Goal: Information Seeking & Learning: Find specific fact

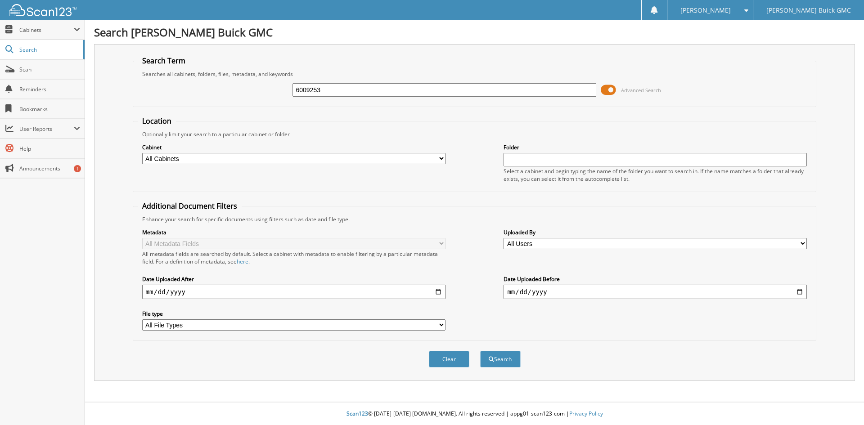
type input "6009253"
click at [480, 351] on button "Search" at bounding box center [500, 359] width 40 height 17
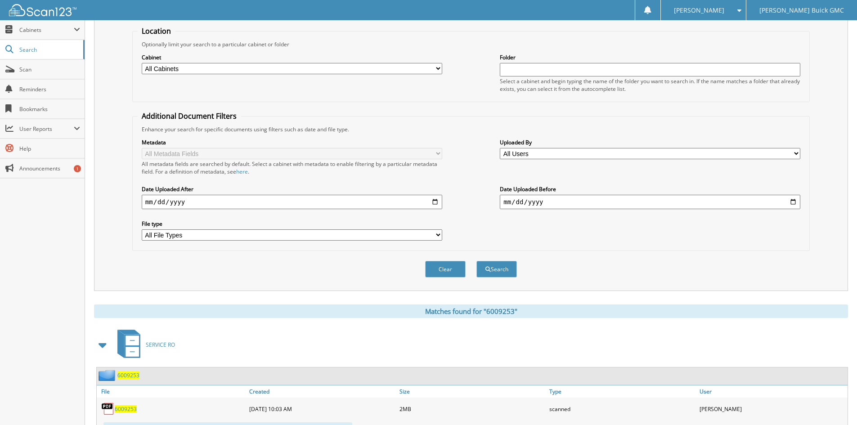
scroll to position [133, 0]
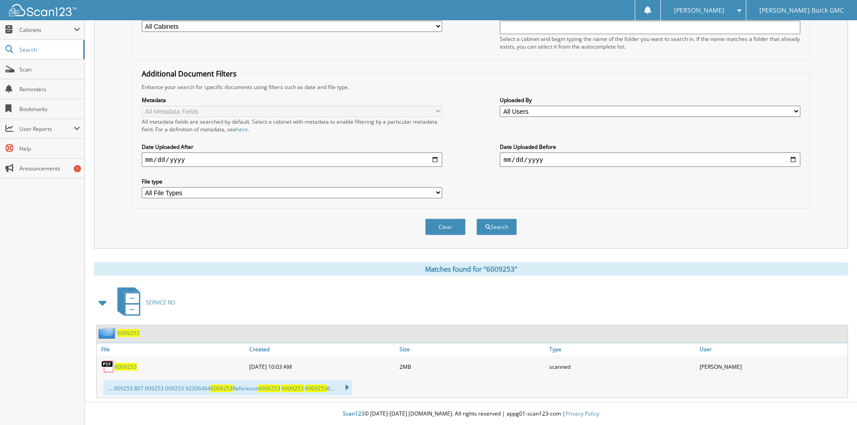
click at [126, 365] on span "6009253" at bounding box center [126, 367] width 22 height 8
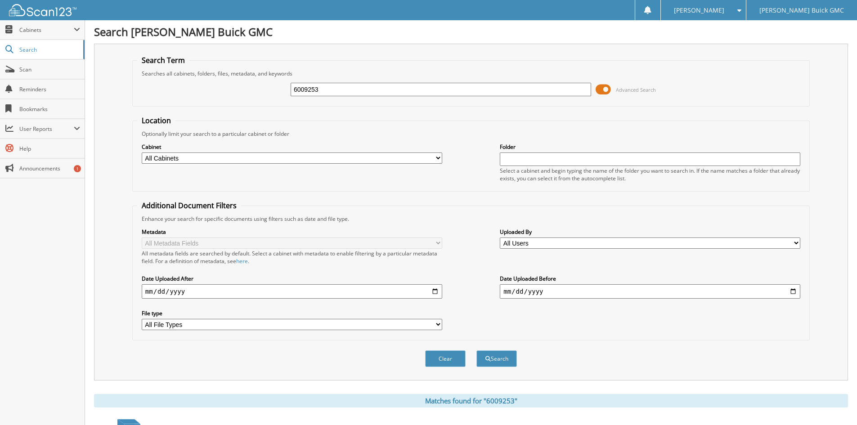
scroll to position [0, 0]
drag, startPoint x: 306, startPoint y: 89, endPoint x: 323, endPoint y: 89, distance: 16.6
click at [323, 89] on input "6009253" at bounding box center [441, 89] width 300 height 13
type input "6006730"
click at [476, 351] on button "Search" at bounding box center [496, 359] width 40 height 17
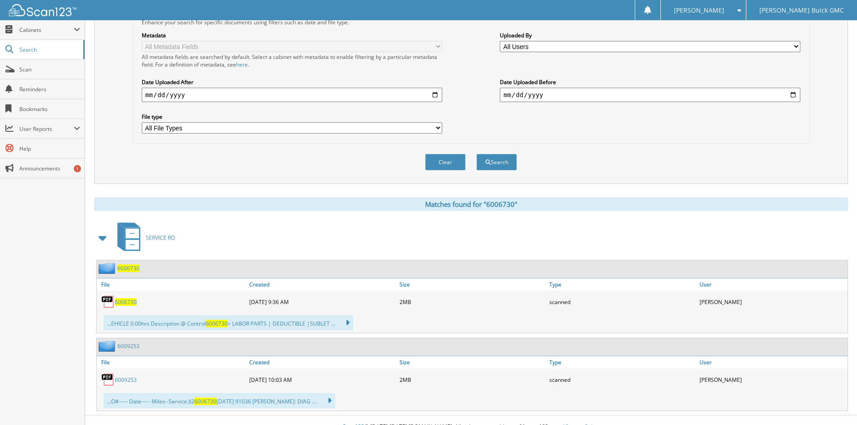
scroll to position [211, 0]
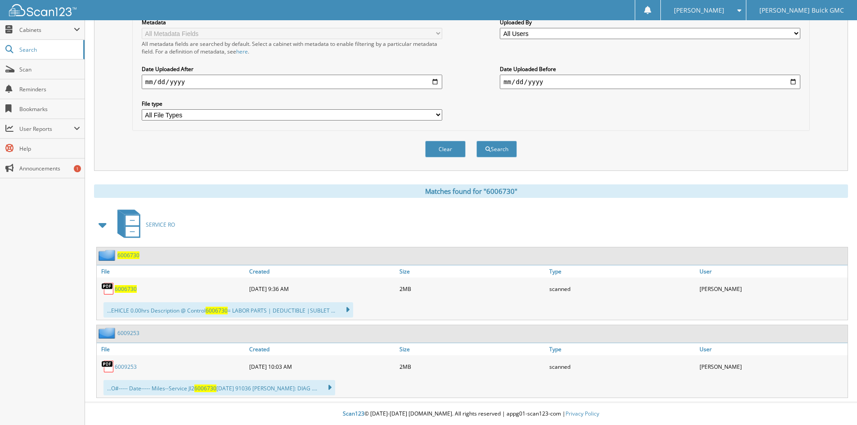
click at [127, 287] on span "6006730" at bounding box center [126, 289] width 22 height 8
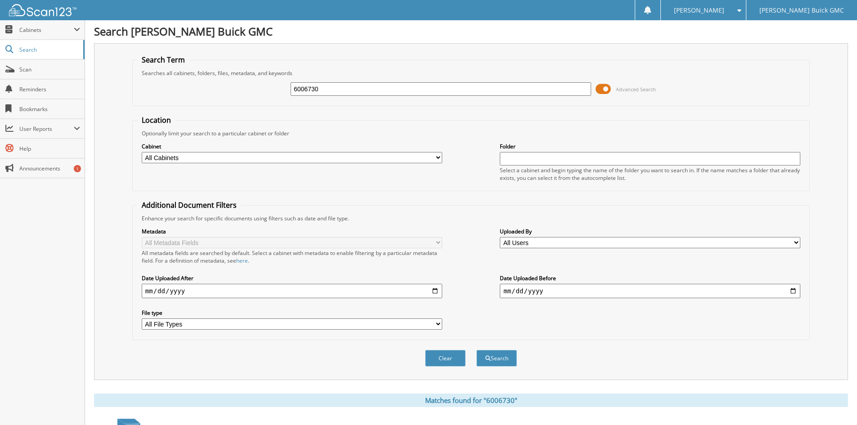
scroll to position [0, 0]
drag, startPoint x: 304, startPoint y: 91, endPoint x: 323, endPoint y: 90, distance: 19.0
click at [323, 90] on input "6006730" at bounding box center [441, 89] width 300 height 13
type input "6004864"
click at [476, 351] on button "Search" at bounding box center [496, 359] width 40 height 17
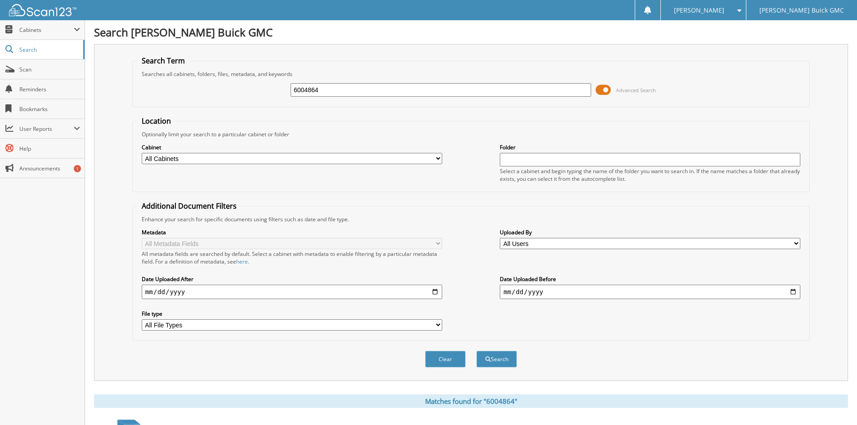
click at [326, 90] on input "6004864" at bounding box center [441, 89] width 300 height 13
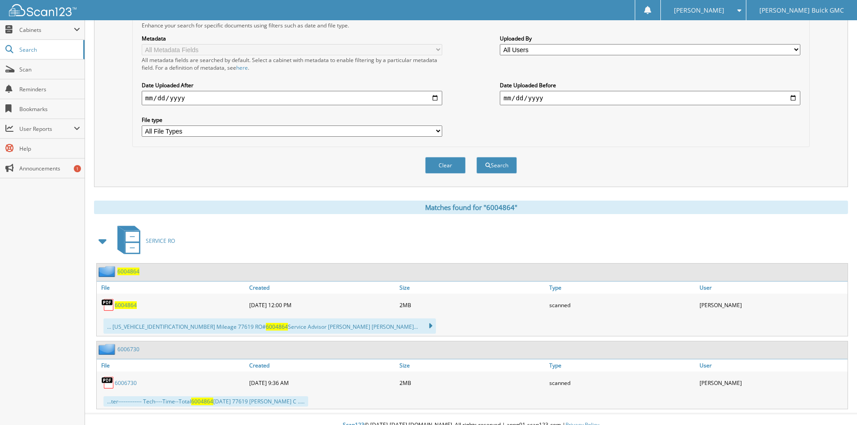
scroll to position [206, 0]
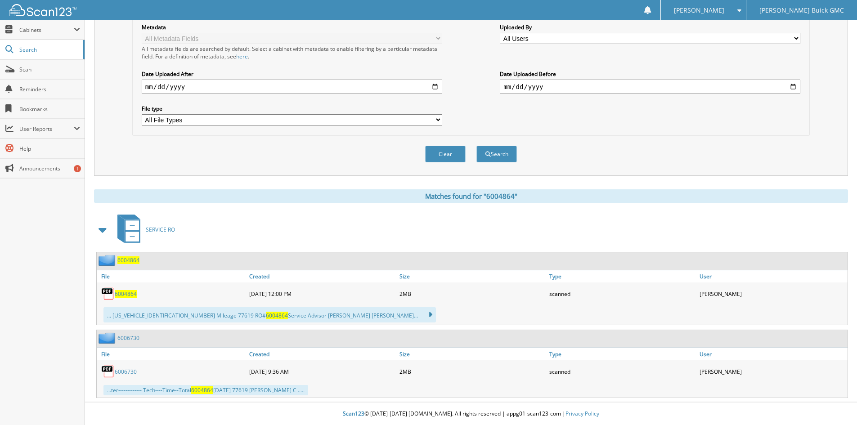
click at [131, 293] on span "6004864" at bounding box center [126, 294] width 22 height 8
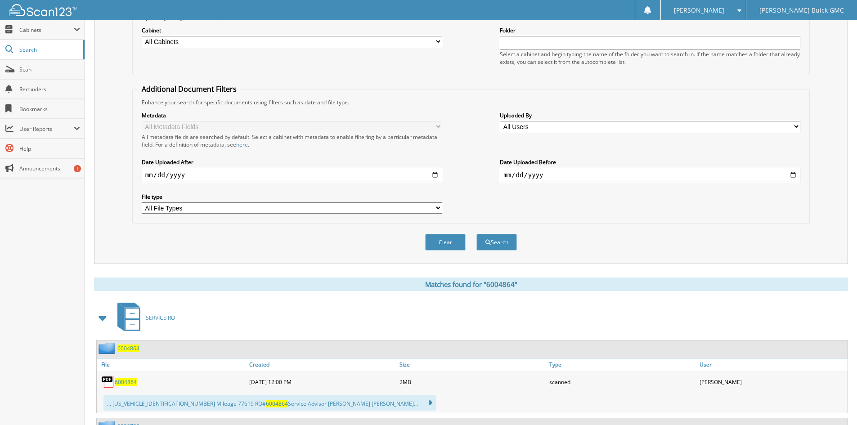
scroll to position [26, 0]
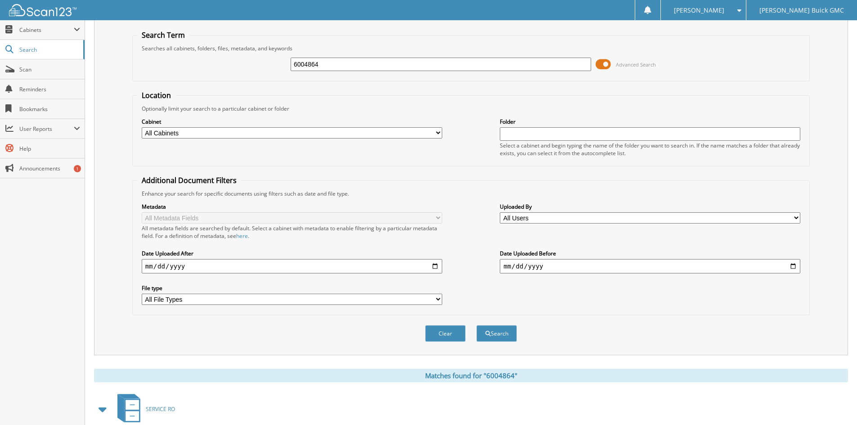
drag, startPoint x: 304, startPoint y: 64, endPoint x: 325, endPoint y: 65, distance: 20.7
click at [325, 65] on input "6004864" at bounding box center [441, 64] width 300 height 13
type input "6004511"
click at [476, 325] on button "Search" at bounding box center [496, 333] width 40 height 17
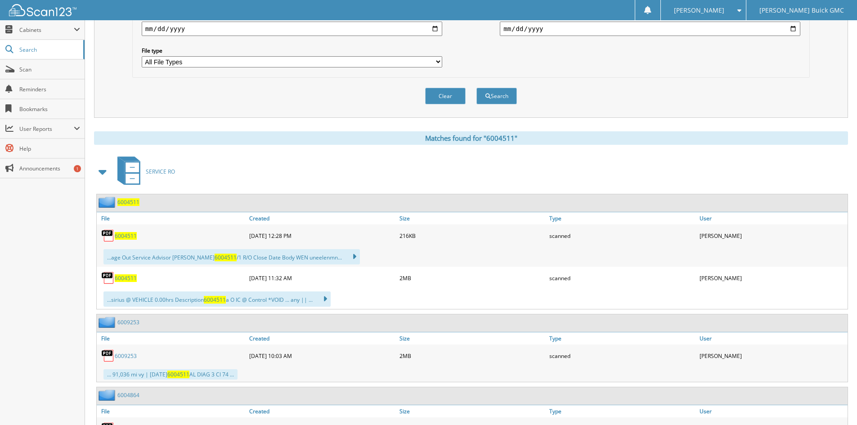
scroll to position [270, 0]
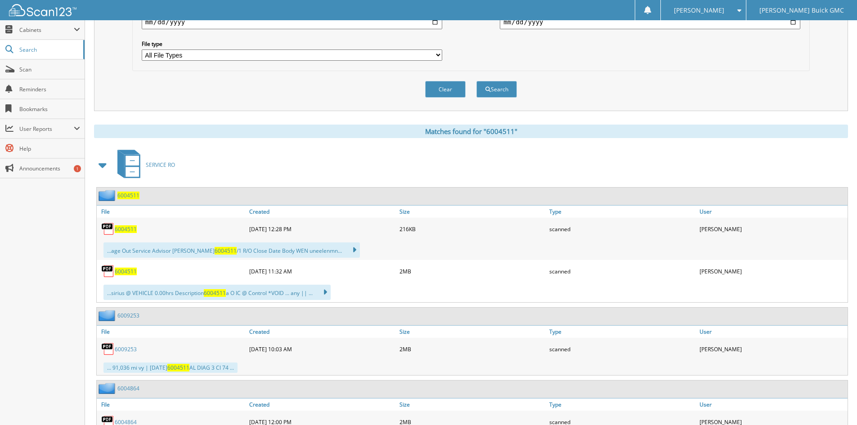
click at [128, 230] on span "6004511" at bounding box center [126, 229] width 22 height 8
click at [130, 270] on span "6004511" at bounding box center [126, 272] width 22 height 8
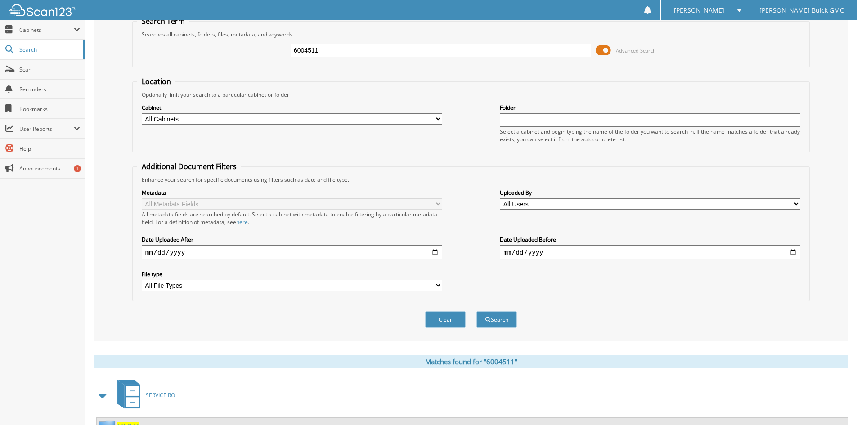
scroll to position [0, 0]
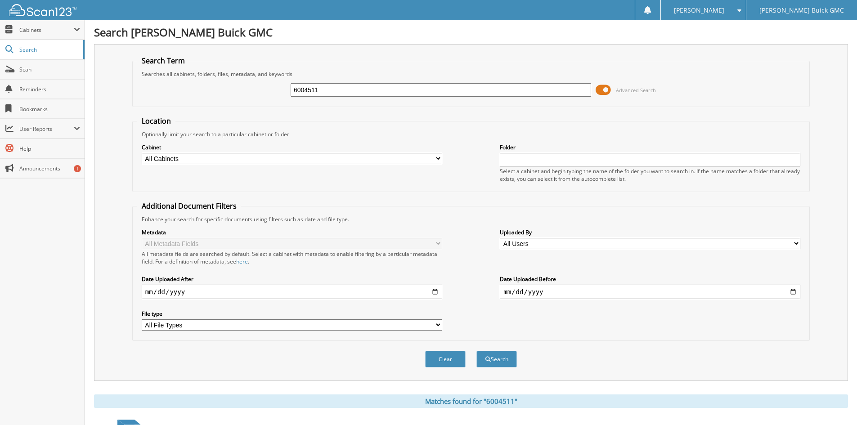
drag, startPoint x: 306, startPoint y: 88, endPoint x: 335, endPoint y: 85, distance: 28.9
click at [335, 85] on input "6004511" at bounding box center [441, 89] width 300 height 13
type input "6004346"
click at [497, 360] on button "Search" at bounding box center [496, 359] width 40 height 17
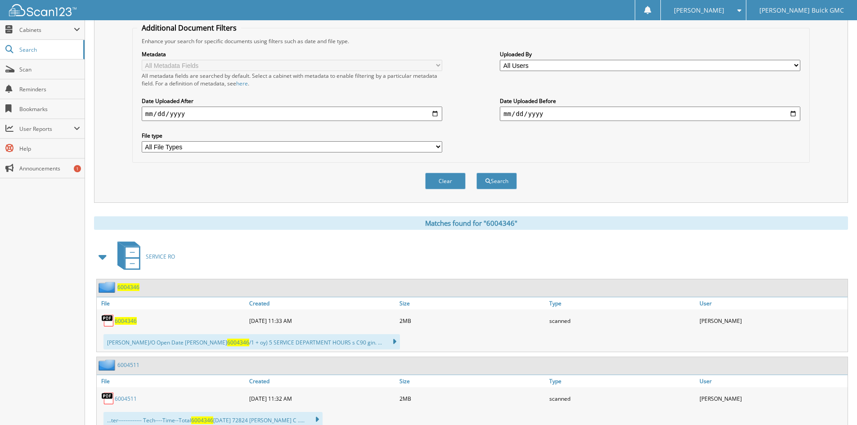
scroll to position [180, 0]
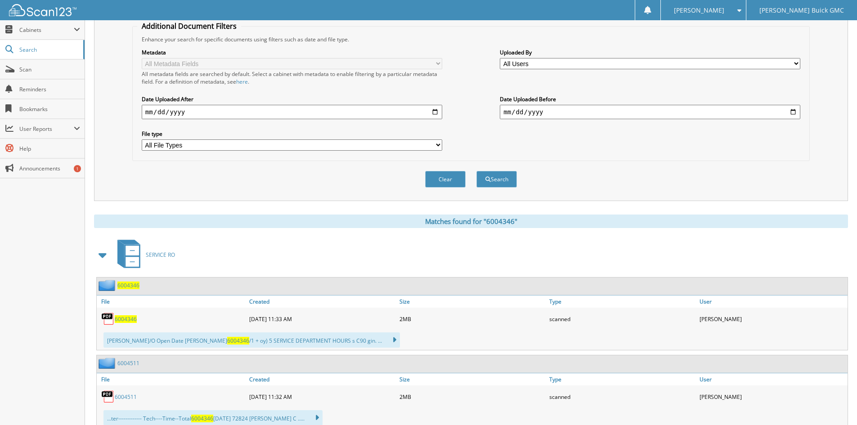
click at [134, 317] on span "6004346" at bounding box center [126, 319] width 22 height 8
click at [655, 151] on div "Metadata All Metadata Fields All metadata fields are searched by default. Selec…" at bounding box center [471, 99] width 668 height 113
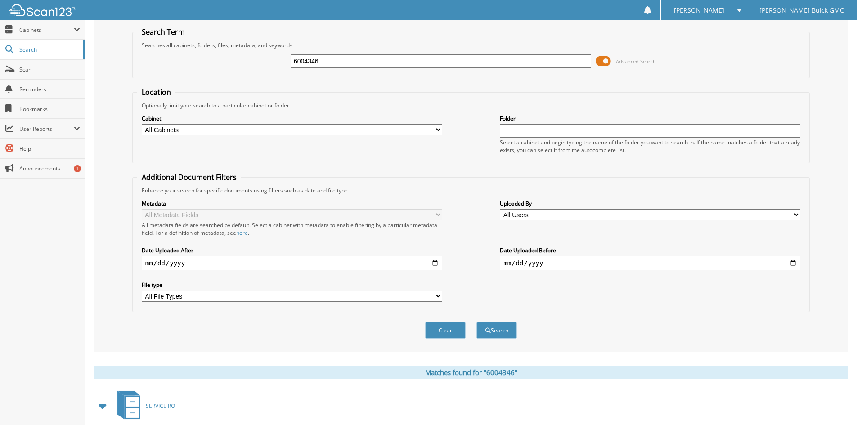
scroll to position [0, 0]
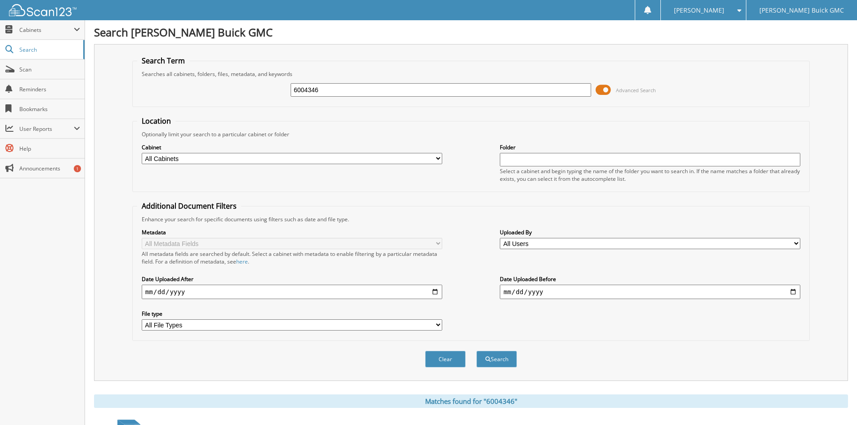
drag, startPoint x: 328, startPoint y: 90, endPoint x: 273, endPoint y: 92, distance: 55.4
click at [273, 92] on div "6004346 Advanced Search" at bounding box center [471, 90] width 668 height 24
